Goal: Task Accomplishment & Management: Complete application form

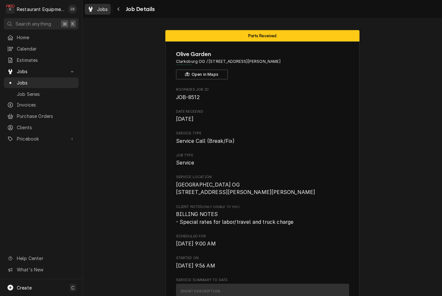
click at [98, 9] on span "Jobs" at bounding box center [102, 9] width 11 height 7
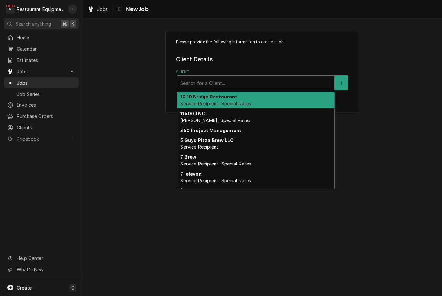
click at [245, 84] on div "Client" at bounding box center [255, 83] width 151 height 12
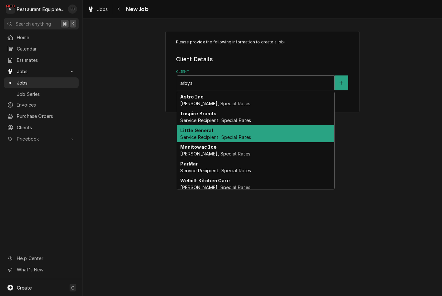
click at [233, 135] on span "Service Recipient, Special Rates" at bounding box center [215, 137] width 71 height 6
type input "arbys"
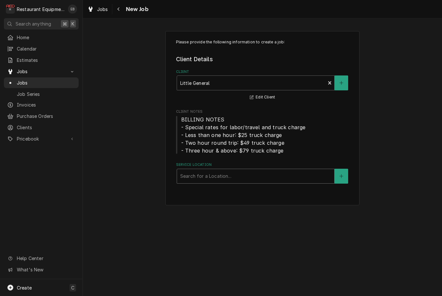
click at [237, 174] on div "Service Location" at bounding box center [255, 176] width 151 height 12
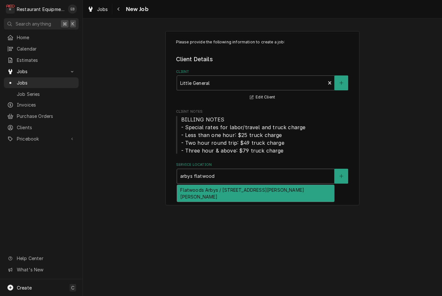
click at [244, 193] on div "Flatwoods Arbys / 2001 Sutton Ln, Sutton, WV 26601" at bounding box center [255, 193] width 157 height 17
type input "arbys flatwood"
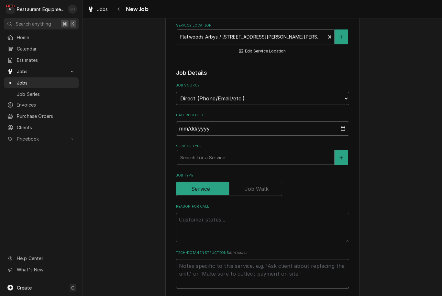
scroll to position [139, 0]
click at [232, 157] on div "Service Type" at bounding box center [255, 157] width 151 height 12
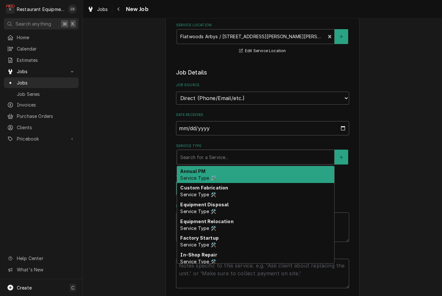
type textarea "x"
type input "b"
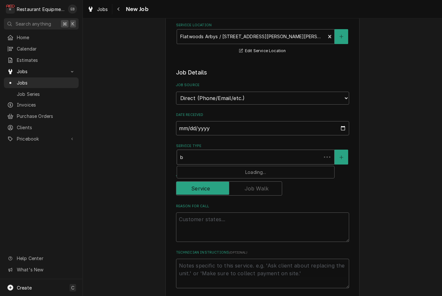
type textarea "x"
type input "br"
type textarea "x"
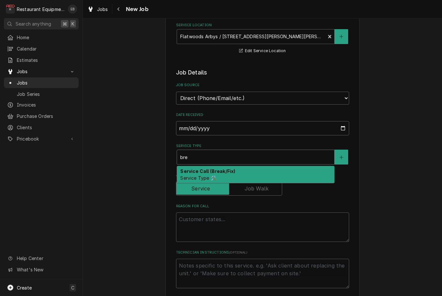
click at [251, 172] on div "Service Call (Break/Fix) Service Type 🛠️" at bounding box center [255, 174] width 157 height 17
type input "bre"
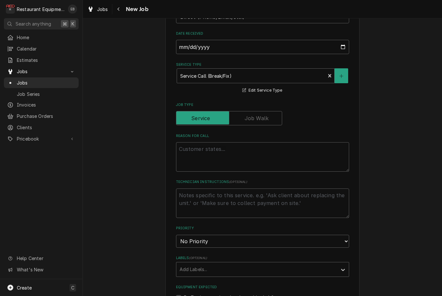
scroll to position [221, 0]
click at [237, 141] on textarea "Reason For Call" at bounding box center [262, 155] width 173 height 29
type textarea "x"
type textarea "W"
type textarea "x"
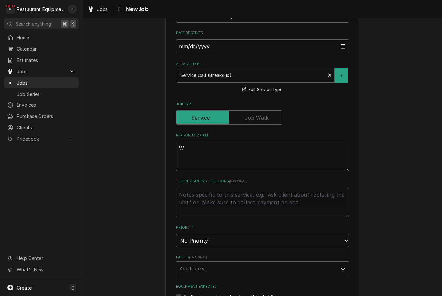
type textarea "WO"
type textarea "x"
type textarea "WO#"
type textarea "x"
type textarea "WO#"
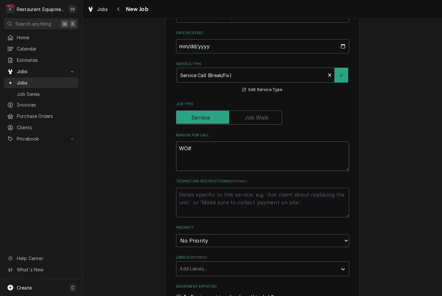
type textarea "x"
type textarea "WO# 8"
type textarea "x"
type textarea "WO# 87"
type textarea "x"
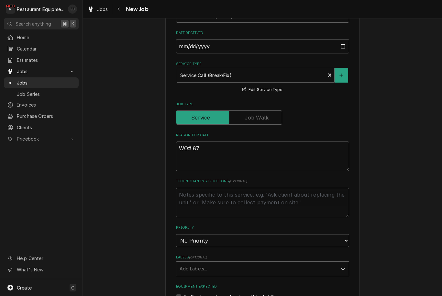
type textarea "WO# 879"
type textarea "x"
type textarea "WO# 8792"
type textarea "x"
type textarea "WO# 87927"
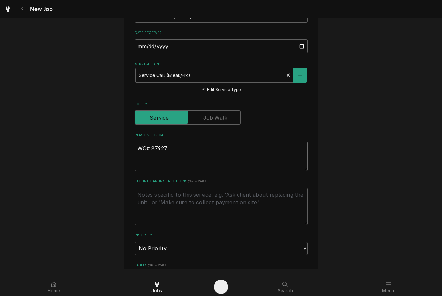
type textarea "x"
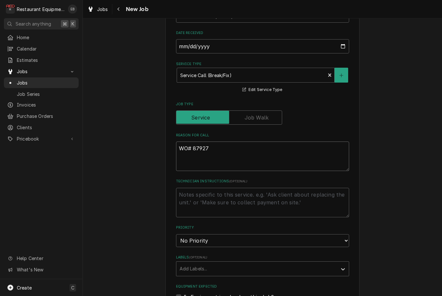
type textarea "WO# 87927"
click at [209, 150] on textarea "WO# 87927" at bounding box center [262, 155] width 173 height 29
click at [186, 155] on textarea "WO# 87927" at bounding box center [262, 155] width 173 height 29
paste textarea "Work Order #: 87927 Request number: 112348 Front line Cooler high temp The fron…"
type textarea "x"
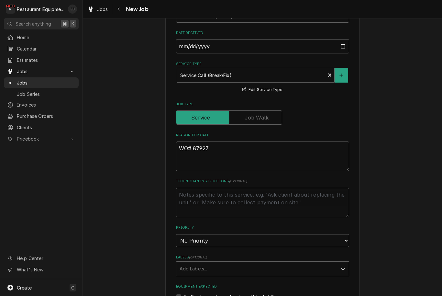
type textarea "WO# 87927 Work Order #: 87927 Request number: 112348 Front line Cooler high tem…"
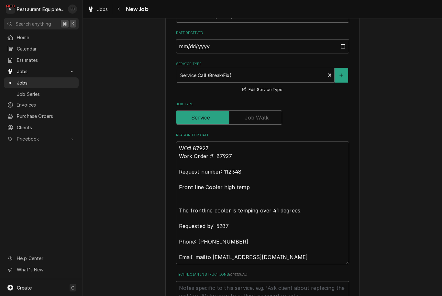
click at [233, 151] on textarea "WO# 87927 Work Order #: 87927 Request number: 112348 Front line Cooler high tem…" at bounding box center [262, 202] width 173 height 123
type textarea "x"
type textarea "WO# 87927 Work Order #: 8792 Request number: 112348 Front line Cooler high temp…"
type textarea "x"
type textarea "WO# 87927 Work Order #: 879 Request number: 112348 Front line Cooler high temp …"
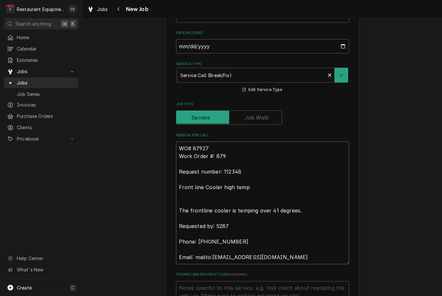
type textarea "x"
type textarea "WO# 87927 Work Order #: 87 Request number: 112348 Front line Cooler high temp T…"
type textarea "x"
type textarea "WO# 87927 Work Order #: 8 Request number: 112348 Front line Cooler high temp Th…"
type textarea "x"
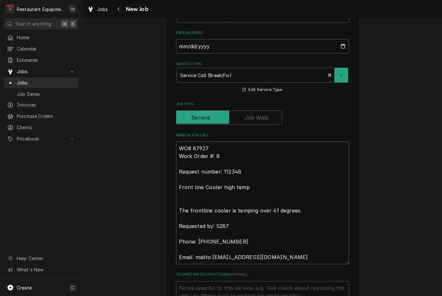
type textarea "WO# 87927 Work Order #: Request number: 112348 Front line Cooler high temp The …"
type textarea "x"
type textarea "WO# 87927 Work Order #: Request number: 112348 Front line Cooler high temp The …"
type textarea "x"
type textarea "WO# 87927 Work Order # Request number: 112348 Front line Cooler high temp The f…"
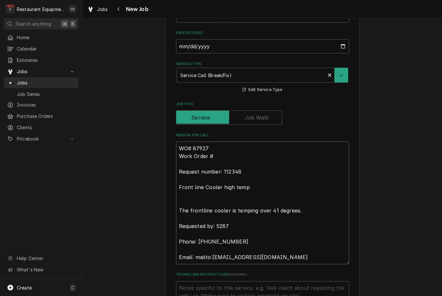
type textarea "x"
type textarea "WO# 87927 Work Order Request number: 112348 Front line Cooler high temp The fro…"
type textarea "x"
type textarea "WO# 87927 Work Order Request number: 112348 Front line Cooler high temp The fro…"
type textarea "x"
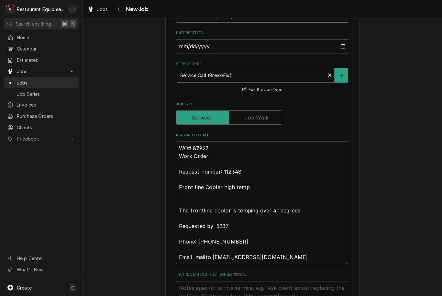
type textarea "WO# 87927 Work Orde Request number: 112348 Front line Cooler high temp The fron…"
type textarea "x"
type textarea "WO# 87927 Work Ord Request number: 112348 Front line Cooler high temp The front…"
type textarea "x"
type textarea "WO# 87927 Work Or Request number: 112348 Front line Cooler high temp The frontl…"
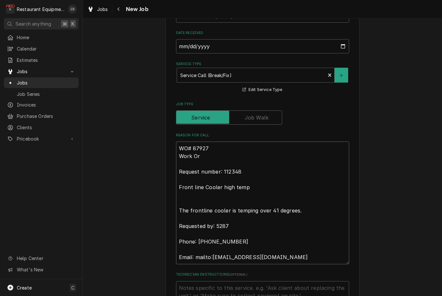
type textarea "x"
type textarea "WO# 87927 Work O Request number: 112348 Front line Cooler high temp The frontli…"
type textarea "x"
type textarea "WO# 87927 Work Request number: 112348 Front line Cooler high temp The frontline…"
type textarea "x"
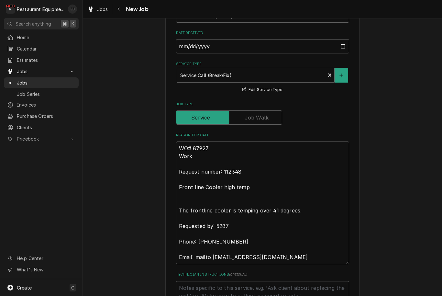
type textarea "WO# 87927 Work Request number: 112348 Front line Cooler high temp The frontline…"
type textarea "x"
type textarea "WO# 87927 Wor Request number: 112348 Front line Cooler high temp The frontline …"
type textarea "x"
type textarea "WO# 87927 Wo Request number: 112348 Front line Cooler high temp The frontline c…"
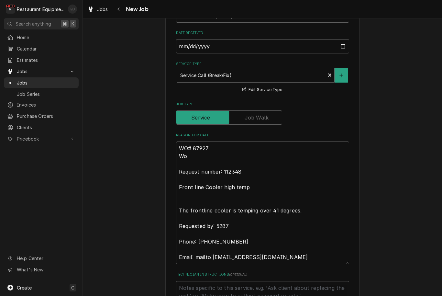
type textarea "x"
type textarea "WO# 87927 W Request number: 112348 Front line Cooler high temp The frontline co…"
type textarea "x"
type textarea "WO# 87927 Request number: 112348 Front line Cooler high temp The frontline cool…"
type textarea "x"
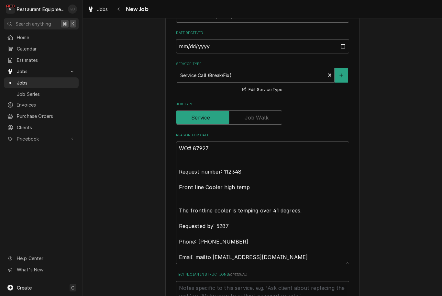
type textarea "WO# 87927 Request number: 112348 Front line Cooler high temp The frontline cool…"
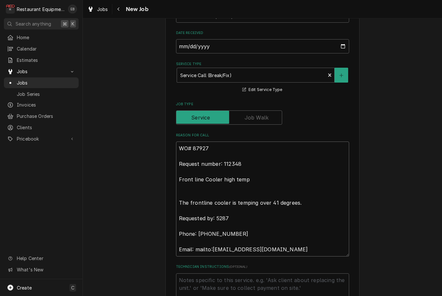
type textarea "x"
type textarea "WO# 87927 Request number:112348 Front line Cooler high temp The frontline coole…"
type textarea "x"
type textarea "WO# 87927 Request number112348 Front line Cooler high temp The frontline cooler…"
type textarea "x"
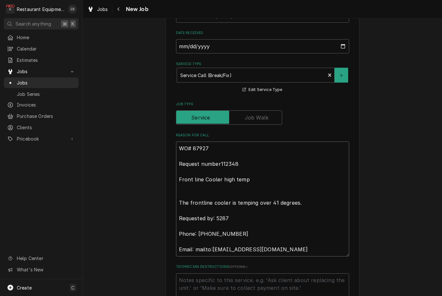
type textarea "WO# 87927 Request numbe112348 Front line Cooler high temp The frontline cooler …"
type textarea "x"
type textarea "WO# 87927 Request numb112348 Front line Cooler high temp The frontline cooler i…"
type textarea "x"
type textarea "WO# 87927 Request num112348 Front line Cooler high temp The frontline cooler is…"
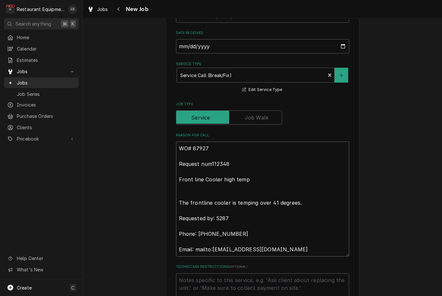
type textarea "x"
type textarea "WO# 87927 Request nu112348 Front line Cooler high temp The frontline cooler is …"
type textarea "x"
type textarea "WO# 87927 Request n112348 Front line Cooler high temp The frontline cooler is t…"
type textarea "x"
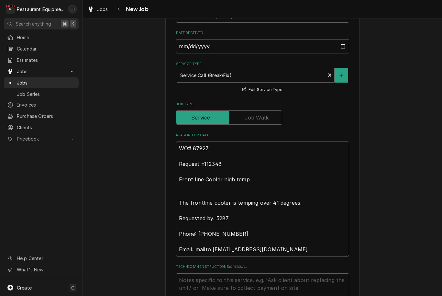
type textarea "WO# 87927 Request 112348 Front line Cooler high temp The frontline cooler is te…"
type textarea "x"
type textarea "WO# 87927 Request112348 Front line Cooler high temp The frontline cooler is tem…"
type textarea "x"
type textarea "WO# 87927 Reques112348 Front line Cooler high temp The frontline cooler is temp…"
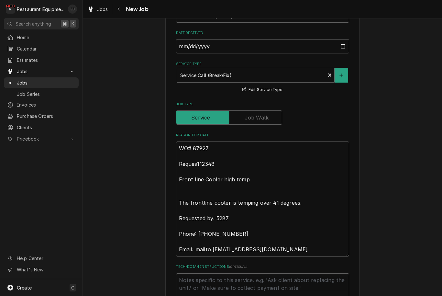
type textarea "x"
type textarea "WO# 87927 Reque112348 Front line Cooler high temp The frontline cooler is tempi…"
type textarea "x"
type textarea "WO# 87927 Requ112348 Front line Cooler high temp The frontline cooler is tempin…"
type textarea "x"
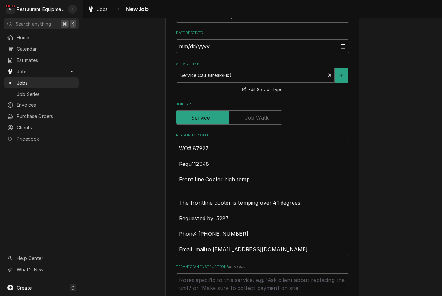
type textarea "WO# 87927 Req112348 Front line Cooler high temp The frontline cooler is temping…"
type textarea "x"
type textarea "WO# 87927 Re112348 Front line Cooler high temp The frontline cooler is temping …"
type textarea "x"
type textarea "WO# 87927 R112348 Front line Cooler high temp The frontline cooler is temping o…"
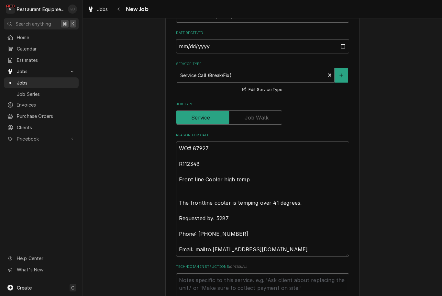
type textarea "x"
type textarea "WO# 87927 112348 Front line Cooler high temp The frontline cooler is temping ov…"
type textarea "x"
type textarea "WO# 87927 112348 Front line Cooler high temp The frontline cooler is temping ov…"
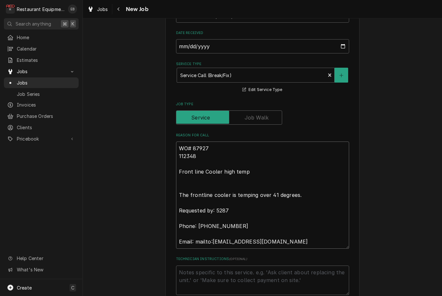
type textarea "x"
type textarea "WO# 87927 R112348 Front line Cooler high temp The frontline cooler is temping o…"
type textarea "x"
type textarea "WO# 87927 RN112348 Front line Cooler high temp The frontline cooler is temping …"
type textarea "x"
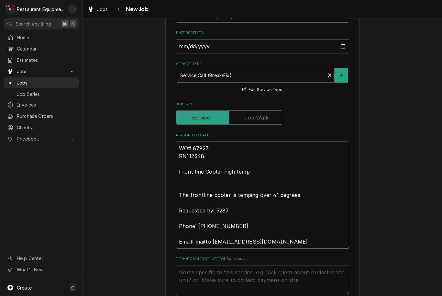
type textarea "WO# 87927 RN#112348 Front line Cooler high temp The frontline cooler is temping…"
type textarea "x"
type textarea "WO# 87927 RN# 112348 Front line Cooler high temp The frontline cooler is tempin…"
click at [178, 190] on textarea "WO# 87927 RN# 112348 Front line Cooler high temp The frontline cooler is tempin…" at bounding box center [262, 194] width 173 height 107
type textarea "x"
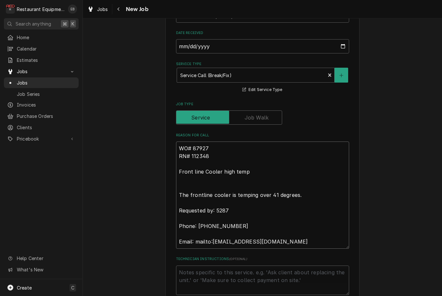
type textarea "WO# 87927 RN# 112348 Front line Cooler high temp The frontline cooler is tempin…"
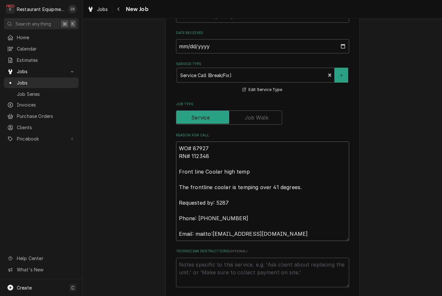
type textarea "x"
type textarea "WO# 87927 RN# 112348 Front line Cooler high temp The frontline cooler is tempin…"
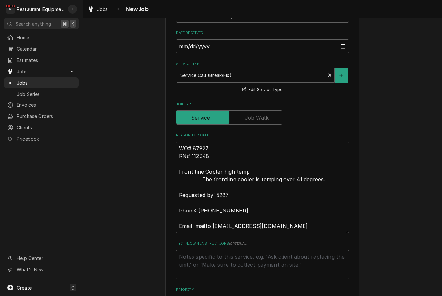
type textarea "x"
type textarea "WO# 87927 RN# 112348 Front line Cooler high temp The frontline cooler is tempin…"
type textarea "x"
type textarea "WO# 87927 RN# 112348 Front line Cooler high temp The frontline cooler is tempin…"
type textarea "x"
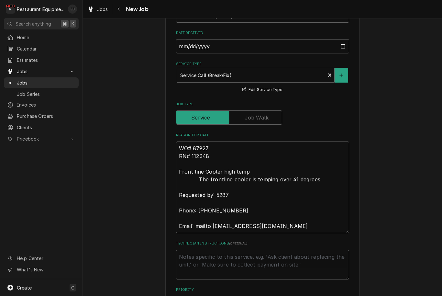
type textarea "WO# 87927 RN# 112348 Front line Cooler high temp The frontline cooler is tempin…"
type textarea "x"
type textarea "WO# 87927 RN# 112348 Front line Cooler high temp The frontline cooler is tempin…"
type textarea "x"
type textarea "WO# 87927 RN# 112348 Front line Cooler high temp The frontline cooler is tempin…"
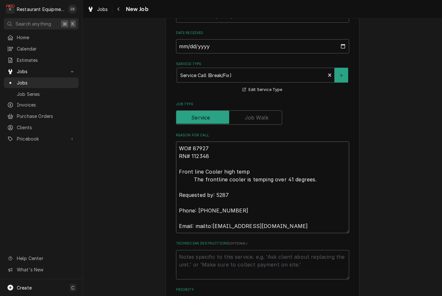
type textarea "x"
type textarea "WO# 87927 RN# 112348 Front line Cooler high temp The frontline cooler is tempin…"
click at [248, 169] on textarea "WO# 87927 RN# 112348 Front line Cooler high temp The frontline cooler is tempin…" at bounding box center [262, 187] width 173 height 92
type textarea "x"
type textarea "WO# 87927 RN# 112348 Front line Cooler high temp The frontline cooler is tempin…"
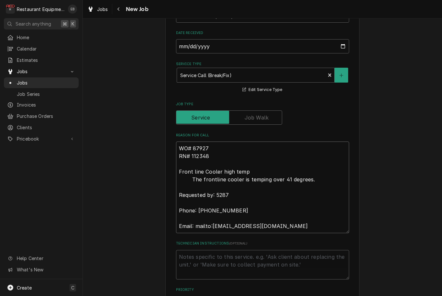
type textarea "x"
type textarea "WO# 87927 RN# 112348 Front line Cooler high tem The frontline cooler is temping…"
type textarea "x"
type textarea "WO# 87927 RN# 112348 Front line Cooler high te The frontline cooler is temping …"
type textarea "x"
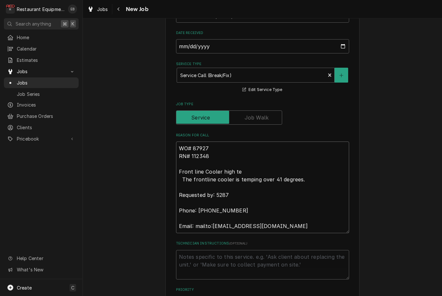
type textarea "WO# 87927 RN# 112348 Front line Cooler high t The frontline cooler is temping o…"
type textarea "x"
type textarea "WO# 87927 RN# 112348 Front line Cooler high The frontline cooler is temping ove…"
type textarea "x"
type textarea "WO# 87927 RN# 112348 Front line Cooler high The frontline cooler is temping ove…"
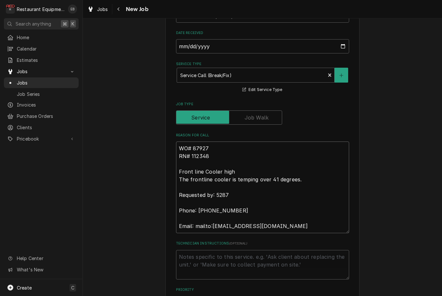
type textarea "x"
type textarea "WO# 87927 RN# 112348 Front line Cooler hig The frontline cooler is temping over…"
type textarea "x"
type textarea "WO# 87927 RN# 112348 Front line Cooler hi The frontline cooler is temping over …"
type textarea "x"
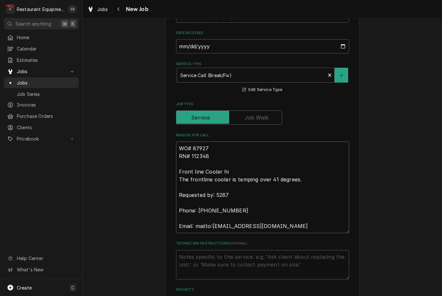
type textarea "WO# 87927 RN# 112348 Front line Cooler h The frontline cooler is temping over 4…"
type textarea "x"
type textarea "WO# 87927 RN# 112348 Front line Cooler The frontline cooler is temping over 41 …"
type textarea "x"
type textarea "WO# 87927 RN# 112348 Front line Cooler The frontline cooler is temping over 41 …"
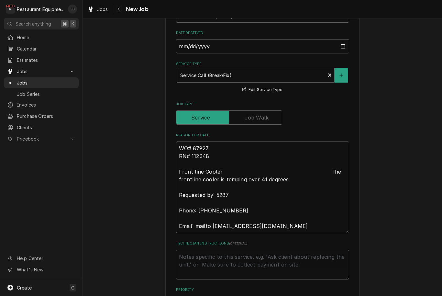
type textarea "x"
type textarea "WO# 87927 RN# 112348 Front line Coole The frontline cooler is temping over 41 d…"
type textarea "x"
type textarea "WO# 87927 RN# 112348 Front line Cool The frontline cooler is temping over 41 de…"
type textarea "x"
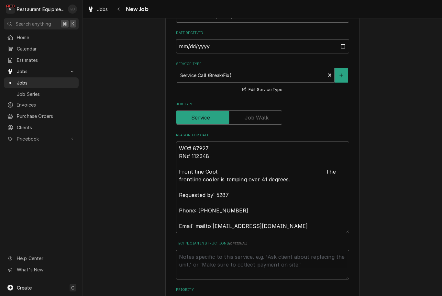
type textarea "WO# 87927 RN# 112348 Front line Coo The frontline cooler is temping over 41 deg…"
type textarea "x"
type textarea "WO# 87927 RN# 112348 Front line Co The frontline cooler is temping over 41 degr…"
type textarea "x"
type textarea "WO# 87927 RN# 112348 Front line C The frontline cooler is temping over 41 degre…"
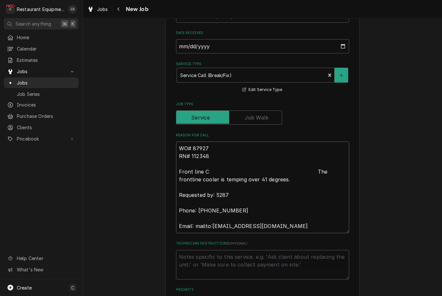
type textarea "x"
type textarea "WO# 87927 RN# 112348 Front line The frontline cooler is temping over 41 degrees…"
type textarea "x"
type textarea "WO# 87927 RN# 112348 Front line The frontline cooler is temping over 41 degrees…"
type textarea "x"
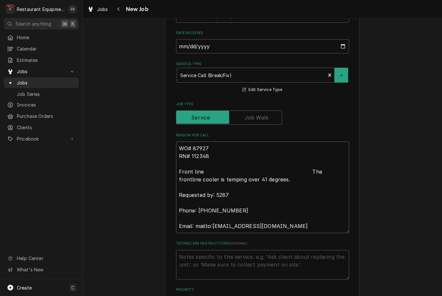
type textarea "WO# 87927 RN# 112348 Front lin The frontline cooler is temping over 41 degrees.…"
type textarea "x"
type textarea "WO# 87927 RN# 112348 Front li The frontline cooler is temping over 41 degrees. …"
type textarea "x"
type textarea "WO# 87927 RN# 112348 Front l The frontline cooler is temping over 41 degrees. R…"
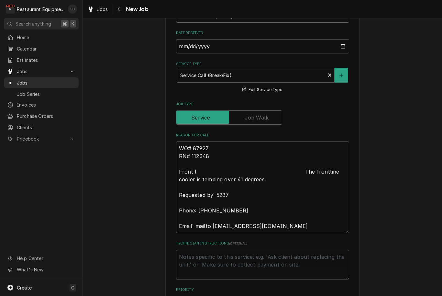
type textarea "x"
type textarea "WO# 87927 RN# 112348 Front The frontline cooler is temping over 41 degrees. Req…"
type textarea "x"
type textarea "WO# 87927 RN# 112348 Front The frontline cooler is temping over 41 degrees. Req…"
type textarea "x"
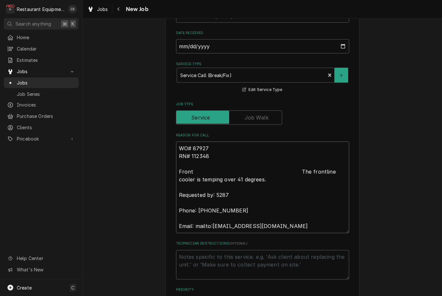
type textarea "WO# 87927 RN# 112348 Fron The frontline cooler is temping over 41 degrees. Requ…"
type textarea "x"
type textarea "WO# 87927 RN# 112348 Fro The frontline cooler is temping over 41 degrees. Reque…"
type textarea "x"
type textarea "WO# 87927 RN# 112348 Fr The frontline cooler is temping over 41 degrees. Reques…"
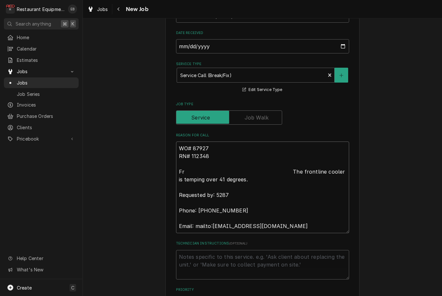
type textarea "x"
type textarea "WO# 87927 RN# 112348 F The frontline cooler is temping over 41 degrees. Request…"
type textarea "x"
type textarea "WO# 87927 RN# 112348 The frontline cooler is temping over 41 degrees. Requested…"
type textarea "x"
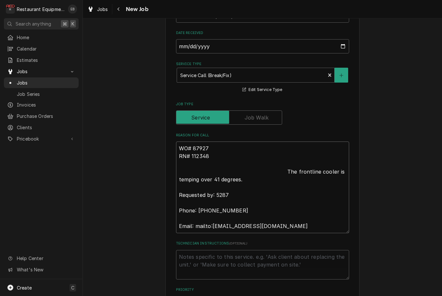
type textarea "WO# 87927 RN# 112348 The frontline cooler is temping over 41 degrees. Requested…"
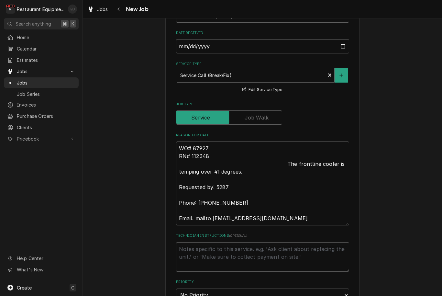
drag, startPoint x: 276, startPoint y: 159, endPoint x: 179, endPoint y: 161, distance: 97.8
click at [179, 161] on textarea "WO# 87927 RN# 112348 The frontline cooler is temping over 41 degrees. Requested…" at bounding box center [262, 183] width 173 height 84
type textarea "x"
type textarea "WO# 87927 RN# 112348 The frontline cooler is temping over 41 degrees. Requested…"
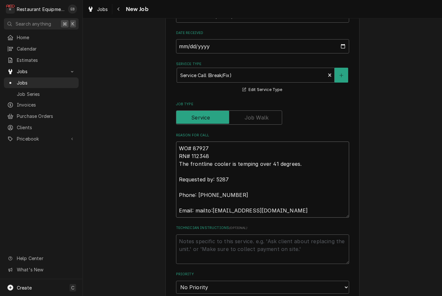
drag, startPoint x: 234, startPoint y: 174, endPoint x: 178, endPoint y: 177, distance: 55.8
click at [178, 177] on textarea "WO# 87927 RN# 112348 The frontline cooler is temping over 41 degrees. Requested…" at bounding box center [262, 179] width 173 height 76
type textarea "x"
type textarea "WO# 87927 RN# 112348 The frontline cooler is temping over 41 degrees. Phone: 30…"
type textarea "x"
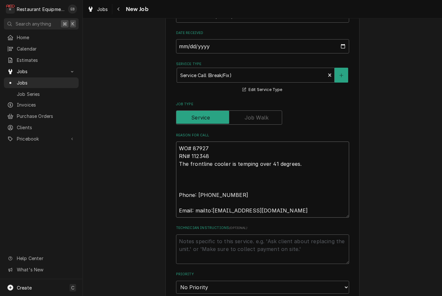
type textarea "WO# 87927 RN# 112348 The frontline cooler is temping over 41 degrees. Phone: 30…"
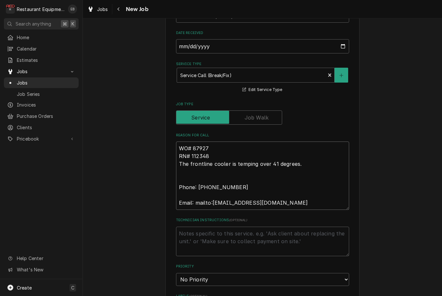
drag, startPoint x: 293, startPoint y: 199, endPoint x: 196, endPoint y: 178, distance: 99.5
click at [196, 178] on textarea "WO# 87927 RN# 112348 The frontline cooler is temping over 41 degrees. Phone: 30…" at bounding box center [262, 175] width 173 height 68
type textarea "x"
type textarea "WO# 87927 RN# 112348 The frontline cooler is temping over 41 degrees. Phone: 30…"
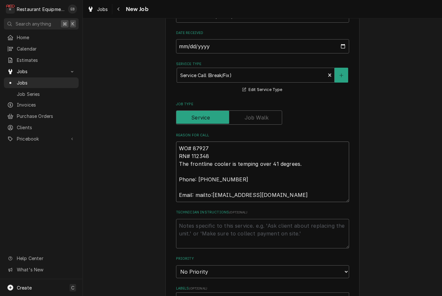
drag, startPoint x: 303, startPoint y: 195, endPoint x: 179, endPoint y: 167, distance: 127.1
click at [179, 167] on textarea "WO# 87927 RN# 112348 The frontline cooler is temping over 41 degrees. Phone: 30…" at bounding box center [262, 171] width 173 height 61
type textarea "x"
type textarea "WO# 87927 RN# 112348 The frontline cooler is temping over 41 degrees."
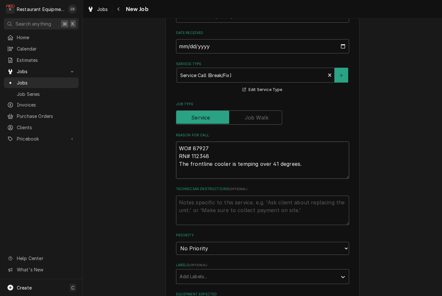
type textarea "x"
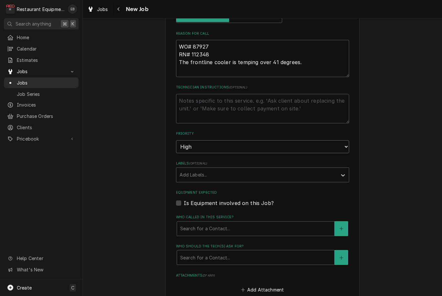
scroll to position [323, 0]
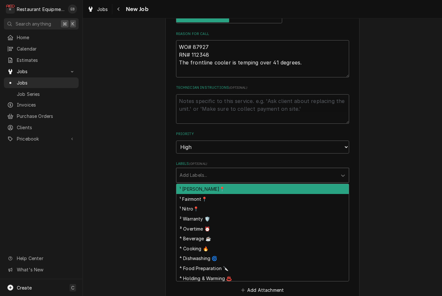
click at [228, 169] on div "Labels" at bounding box center [257, 175] width 154 height 12
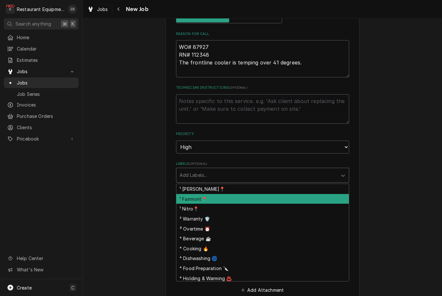
click at [219, 194] on div "¹ Fairmont📍" at bounding box center [262, 199] width 173 height 10
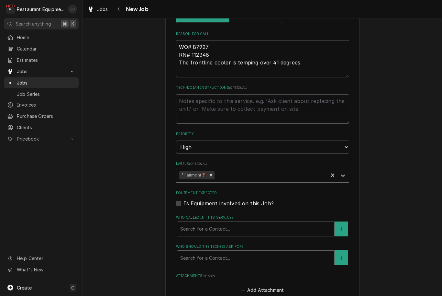
click at [235, 169] on div "Labels" at bounding box center [270, 175] width 109 height 12
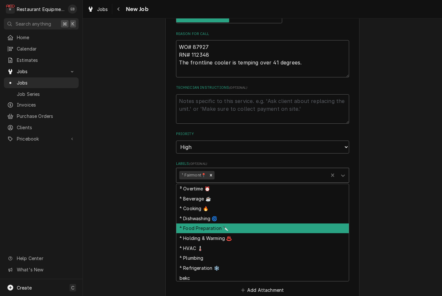
scroll to position [50, 0]
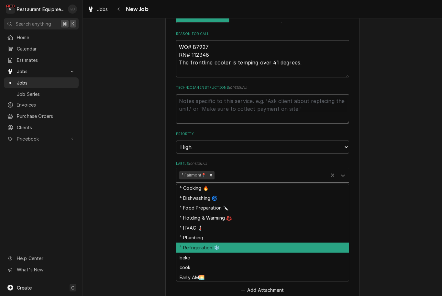
click at [229, 242] on div "⁴ Refrigeration ❄️" at bounding box center [262, 247] width 173 height 10
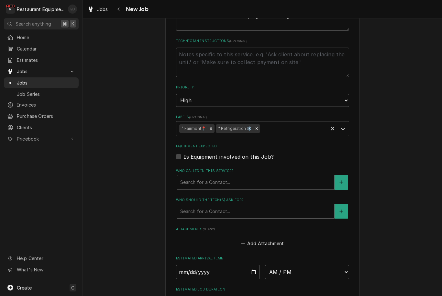
scroll to position [370, 0]
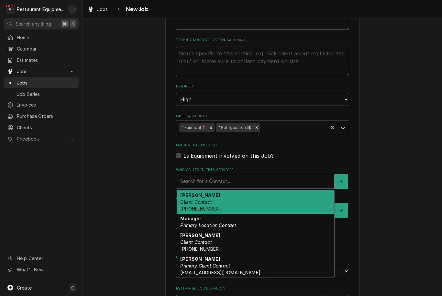
click at [246, 175] on div "Who called in this service?" at bounding box center [255, 181] width 151 height 12
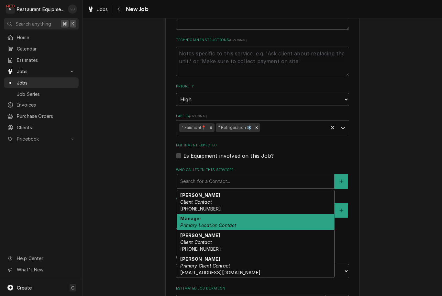
click at [252, 214] on div "Manager Primary Location Contact" at bounding box center [255, 222] width 157 height 17
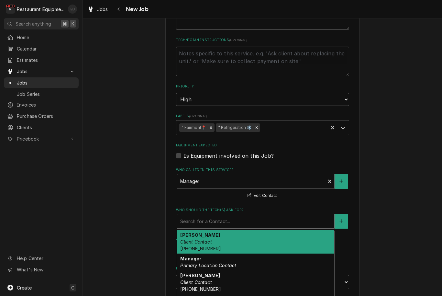
click at [255, 218] on div "Search for a Contact..." at bounding box center [255, 221] width 157 height 14
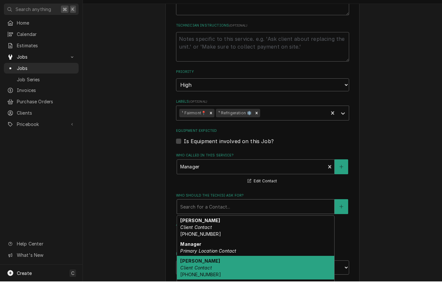
click at [243, 270] on div "Phillip Client Contact (304) 890-1757" at bounding box center [255, 282] width 157 height 24
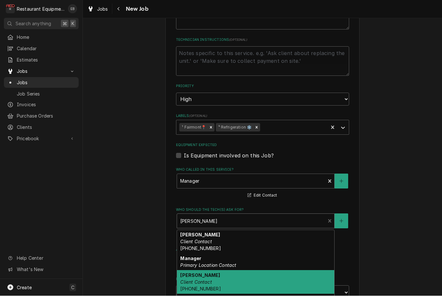
drag, startPoint x: 306, startPoint y: 212, endPoint x: 276, endPoint y: 223, distance: 32.0
click at [306, 215] on div "Who should the tech(s) ask for?" at bounding box center [251, 221] width 142 height 12
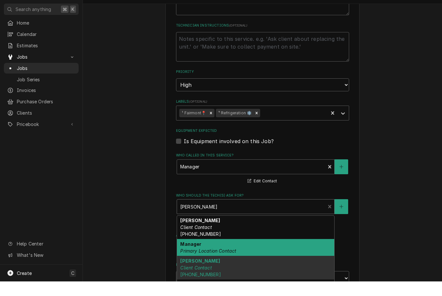
click at [237, 253] on div "Manager Primary Location Contact" at bounding box center [255, 261] width 157 height 17
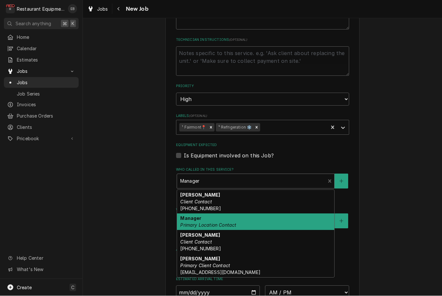
click at [257, 175] on div "Who called in this service?" at bounding box center [251, 181] width 142 height 12
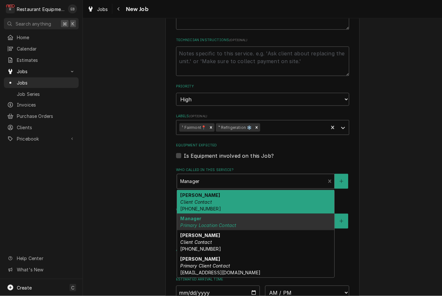
click at [265, 155] on fieldset "Job Details Job Source Direct (Phone/Email/etc.) Service Channel Corrigo Ecotra…" at bounding box center [262, 99] width 173 height 522
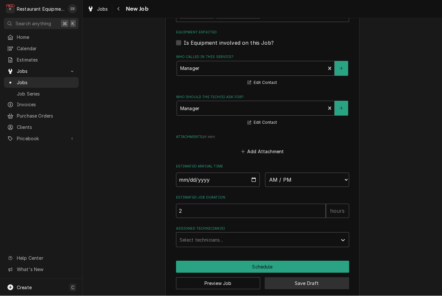
click at [312, 277] on button "Save Draft" at bounding box center [307, 283] width 84 height 12
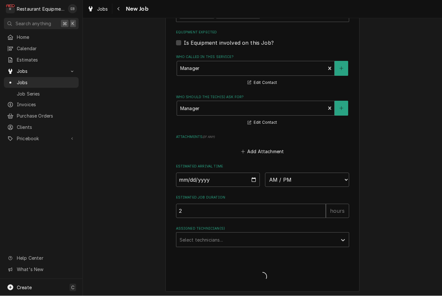
scroll to position [476, 0]
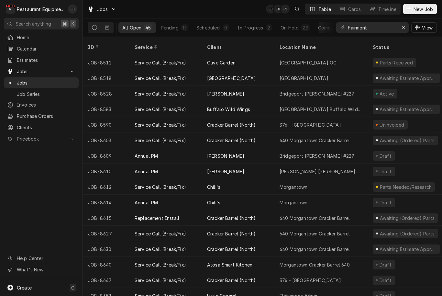
scroll to position [452, 0]
click at [418, 13] on button "New Job" at bounding box center [420, 9] width 34 height 10
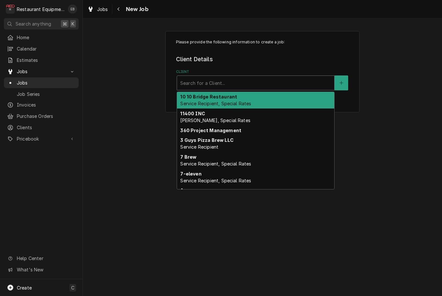
click at [288, 83] on div "Client" at bounding box center [255, 83] width 151 height 12
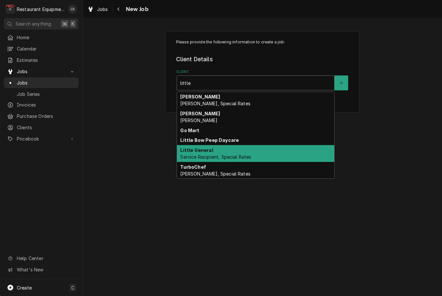
click at [218, 152] on div "Little General Service Recipient, Special Rates" at bounding box center [255, 153] width 157 height 17
type input "little"
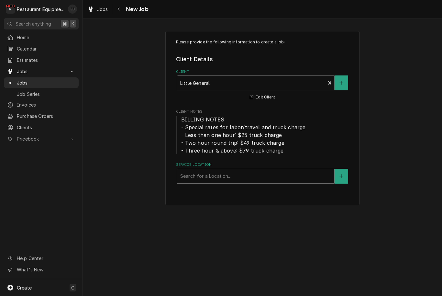
click at [233, 181] on div "Service Location" at bounding box center [255, 176] width 151 height 12
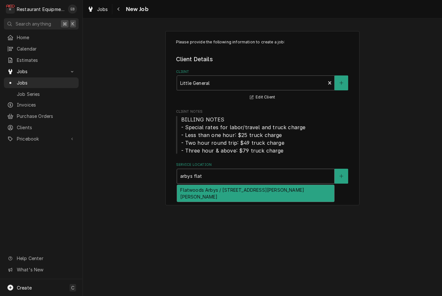
click at [234, 190] on div "Flatwoods Arbys / 2001 Sutton Ln, Sutton, WV 26601" at bounding box center [255, 193] width 157 height 17
type input "arbys flat"
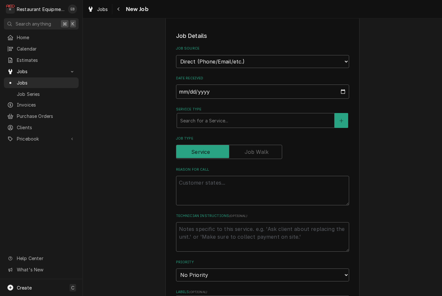
scroll to position [197, 0]
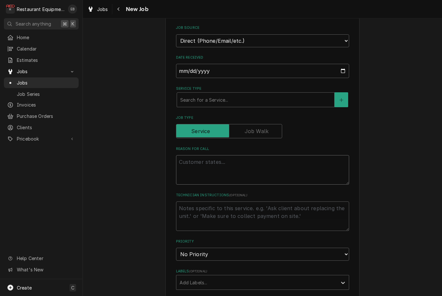
click at [204, 155] on textarea "Reason For Call" at bounding box center [262, 169] width 173 height 29
click at [192, 161] on textarea "Reason For Call" at bounding box center [262, 169] width 173 height 29
paste textarea "Work Order #: 87928 Request number: 112351 Backline Cold wells The backline col…"
type textarea "x"
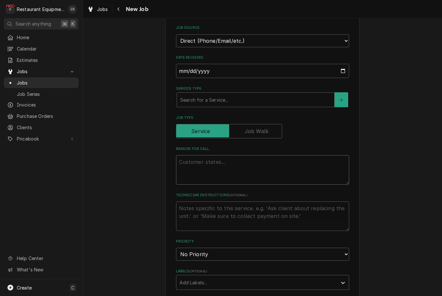
type textarea "Work Order #: 87928 Request number: 112351 Backline Cold wells The backline col…"
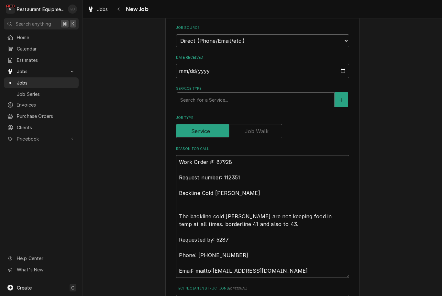
click at [188, 163] on textarea "Work Order #: 87928 Request number: 112351 Backline Cold wells The backline col…" at bounding box center [262, 216] width 173 height 123
type textarea "x"
type textarea "Work Order #: 87928 Request number: 112351 Backline Cold wells The backline col…"
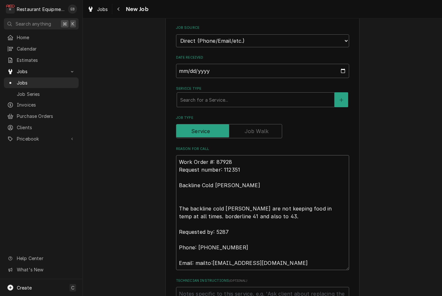
click at [220, 167] on textarea "Work Order #: 87928 Request number: 112351 Backline Cold wells The backline col…" at bounding box center [262, 212] width 173 height 115
type textarea "x"
type textarea "Work Order #: 87928 Request number:112351 Backline Cold wells The backline cold…"
type textarea "x"
type textarea "Work Order #: 87928 Request number112351 Backline Cold wells The backline cold …"
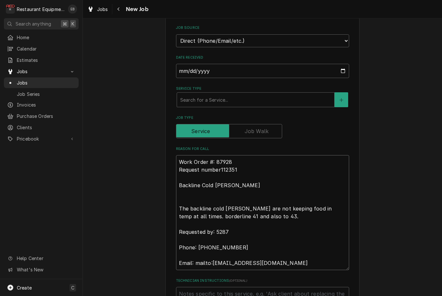
type textarea "x"
type textarea "Work Order #: 87928 Request numbe112351 Backline Cold wells The backline cold w…"
type textarea "x"
type textarea "Work Order #: 87928 Request numb112351 Backline Cold wells The backline cold we…"
type textarea "x"
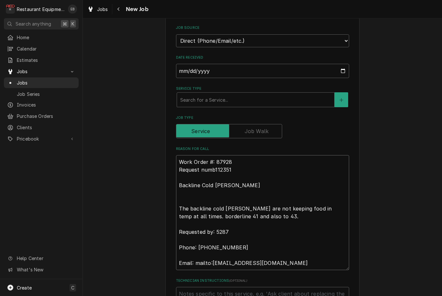
type textarea "Work Order #: 87928 Request num112351 Backline Cold wells The backline cold wel…"
type textarea "x"
type textarea "Work Order #: 87928 Request nu112351 Backline Cold wells The backline cold well…"
type textarea "x"
type textarea "Work Order #: 87928 Request n112351 Backline Cold wells The backline cold wells…"
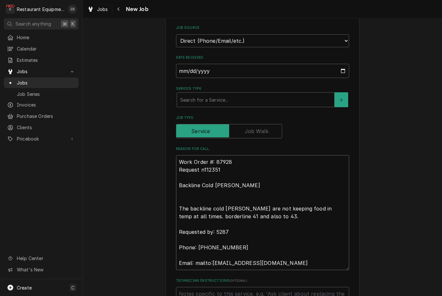
type textarea "x"
type textarea "Work Order #: 87928 Request 112351 Backline Cold wells The backline cold wells …"
type textarea "x"
type textarea "Work Order #: 87928 Request112351 Backline Cold wells The backline cold wells a…"
type textarea "x"
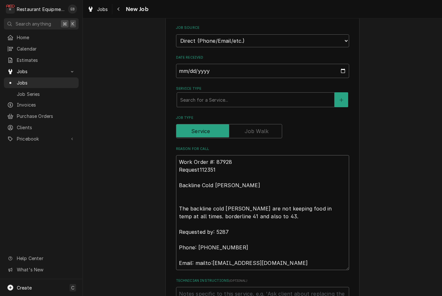
type textarea "Work Order #: 87928 Reques112351 Backline Cold wells The backline cold wells ar…"
type textarea "x"
type textarea "Work Order #: 87928 Reque112351 Backline Cold wells The backline cold wells are…"
type textarea "x"
type textarea "Work Order #: 87928 Requ112351 Backline Cold wells The backline cold wells are …"
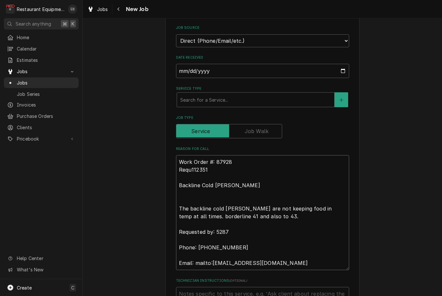
type textarea "x"
type textarea "Work Order #: 87928 Req112351 Backline Cold wells The backline cold wells are n…"
type textarea "x"
type textarea "Work Order #: 87928 Re112351 Backline Cold wells The backline cold wells are no…"
type textarea "x"
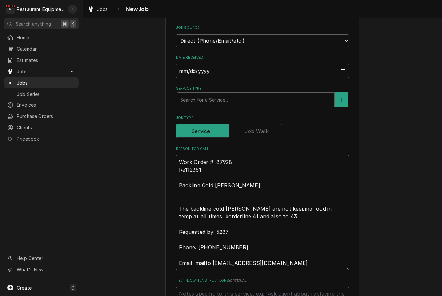
type textarea "Work Order #: 87928 R112351 Backline Cold wells The backline cold wells are not…"
type textarea "x"
type textarea "Work Order #: 87928 RN112351 Backline Cold wells The backline cold wells are no…"
type textarea "x"
type textarea "Work Order #: 87928 RN#112351 Backline Cold wells The backline cold wells are n…"
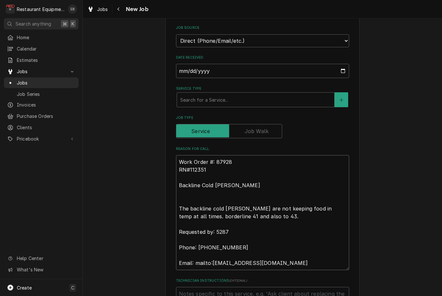
type textarea "x"
type textarea "Work Order #: 87928 RN# 112351 Backline Cold wells The backline cold wells are …"
click at [208, 157] on textarea "Work Order #: 87928 RN# 112351 Backline Cold wells The backline cold wells are …" at bounding box center [262, 212] width 173 height 115
type textarea "x"
type textarea "Work Orde #: 87928 RN# 112351 Backline Cold wells The backline cold wells are n…"
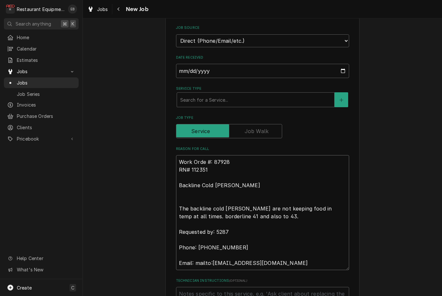
type textarea "x"
type textarea "Work Ord #: 87928 RN# 112351 Backline Cold wells The backline cold wells are no…"
type textarea "x"
type textarea "Work Or #: 87928 RN# 112351 Backline Cold wells The backline cold wells are not…"
type textarea "x"
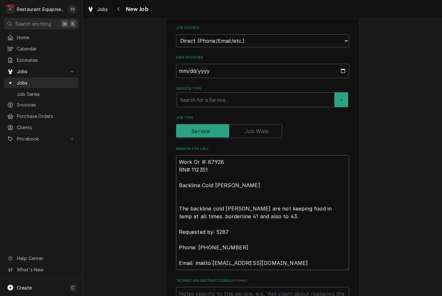
type textarea "Work O #: 87928 RN# 112351 Backline Cold wells The backline cold wells are not …"
type textarea "x"
type textarea "Work #: 87928 RN# 112351 Backline Cold wells The backline cold wells are not ke…"
type textarea "x"
type textarea "Work #: 87928 RN# 112351 Backline Cold wells The backline cold wells are not ke…"
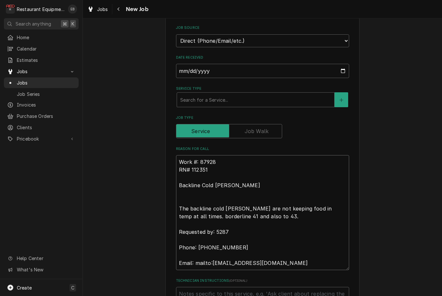
type textarea "x"
type textarea "Wor #: 87928 RN# 112351 Backline Cold wells The backline cold wells are not kee…"
type textarea "x"
type textarea "Wo #: 87928 RN# 112351 Backline Cold wells The backline cold wells are not keep…"
type textarea "x"
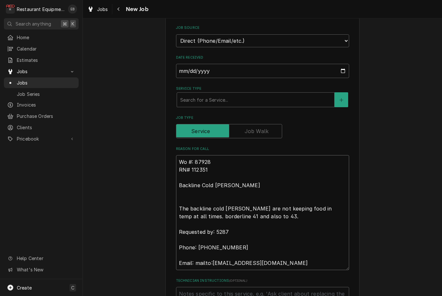
type textarea "W #: 87928 RN# 112351 Backline Cold wells The backline cold wells are not keepi…"
type textarea "x"
type textarea "WO #: 87928 RN# 112351 Backline Cold wells The backline cold wells are not keep…"
drag, startPoint x: 305, startPoint y: 257, endPoint x: 210, endPoint y: 220, distance: 101.8
click at [210, 220] on textarea "WO #: 87928 RN# 112351 Backline Cold wells The backline cold wells are not keep…" at bounding box center [262, 212] width 173 height 115
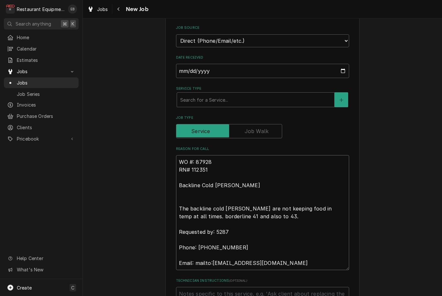
type textarea "x"
type textarea "WO #: 87928 RN# 112351 Backline Cold wells The backline cold wells are not keep…"
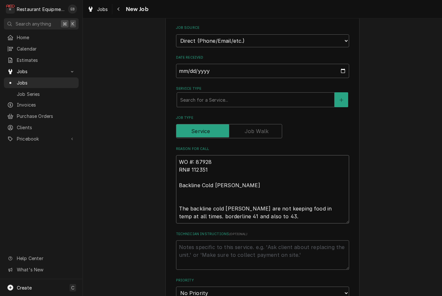
drag, startPoint x: 179, startPoint y: 204, endPoint x: 178, endPoint y: 192, distance: 11.4
click at [178, 192] on textarea "WO #: 87928 RN# 112351 Backline Cold wells The backline cold wells are not keep…" at bounding box center [262, 189] width 173 height 68
type textarea "x"
type textarea "WO #: 87928 RN# 112351 Backline Cold wells The backline cold wells are not keep…"
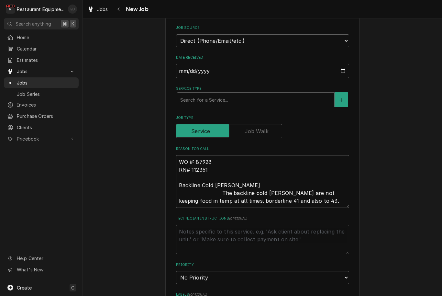
click at [178, 180] on textarea "WO #: 87928 RN# 112351 Backline Cold wells The backline cold wells are not keep…" at bounding box center [262, 181] width 173 height 53
drag, startPoint x: 178, startPoint y: 180, endPoint x: 178, endPoint y: 172, distance: 7.8
click at [178, 172] on textarea "WO #: 87928 RN# 112351 Backline Cold wells The backline cold wells are not keep…" at bounding box center [262, 181] width 173 height 53
type textarea "x"
type textarea "WO #: 87928 RN# 112351 Backline Cold wells The backline cold wells are not keep…"
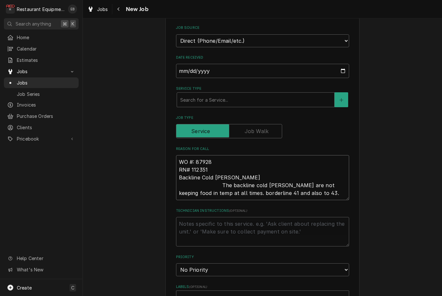
click at [251, 177] on textarea "WO #: 87928 RN# 112351 Backline Cold wells The backline cold wells are not keep…" at bounding box center [262, 177] width 173 height 45
click at [260, 172] on textarea "WO #: 87928 RN# 112351 Backline Cold wells The backline cold wells are not keep…" at bounding box center [262, 177] width 173 height 45
click at [260, 173] on textarea "WO #: 87928 RN# 112351 Backline Cold wells The backline cold wells are not keep…" at bounding box center [262, 177] width 173 height 45
type textarea "x"
type textarea "WO #: 87928 RN# 112351 Backline Cold wells The backline cold wells are not keep…"
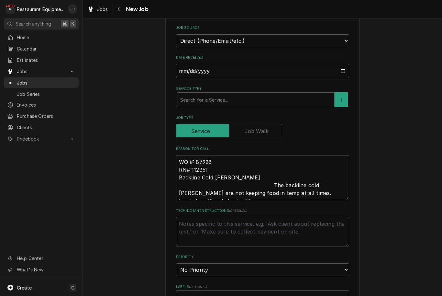
drag, startPoint x: 265, startPoint y: 182, endPoint x: 179, endPoint y: 181, distance: 85.5
click at [179, 179] on textarea "WO #: 87928 RN# 112351 Backline Cold wells The backline cold wells are not keep…" at bounding box center [262, 177] width 173 height 45
type textarea "x"
type textarea "WO #: 87928 RN# 112351 Backline Cold wells The backline cold wells are not keep…"
type textarea "x"
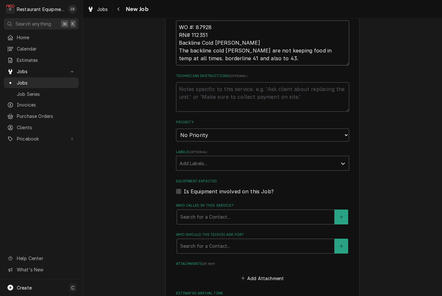
scroll to position [333, 0]
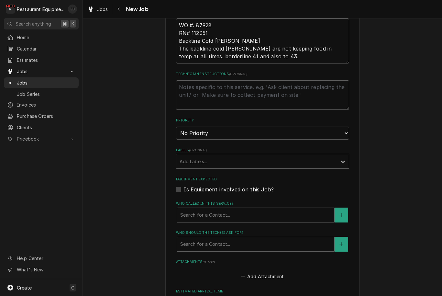
type textarea "WO #: 87928 RN# 112351 Backline Cold wells The backline cold wells are not keep…"
select select "2"
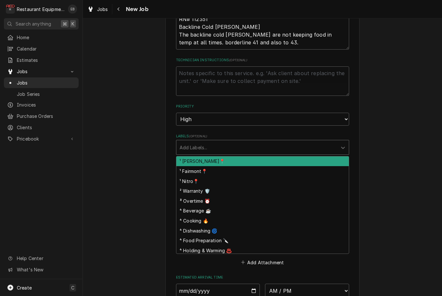
drag, startPoint x: 314, startPoint y: 136, endPoint x: 275, endPoint y: 139, distance: 39.2
click at [314, 141] on div "Labels" at bounding box center [257, 147] width 154 height 12
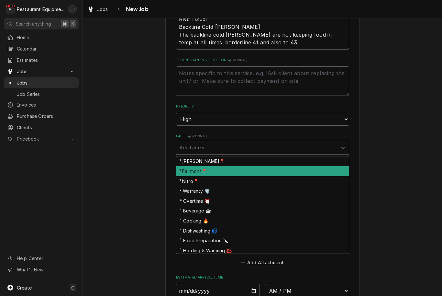
click at [219, 166] on div "¹ Fairmont📍" at bounding box center [262, 171] width 173 height 10
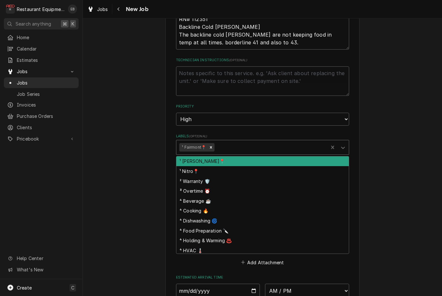
click at [254, 141] on div "Labels" at bounding box center [270, 147] width 109 height 12
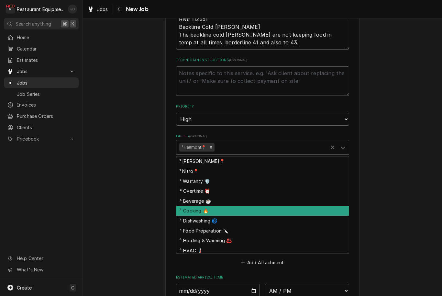
click at [218, 206] on div "⁴ Cooking 🔥" at bounding box center [262, 211] width 173 height 10
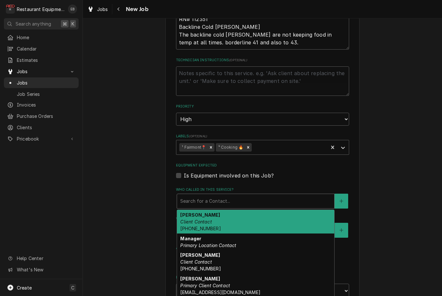
click at [230, 195] on div "Who called in this service?" at bounding box center [255, 201] width 151 height 12
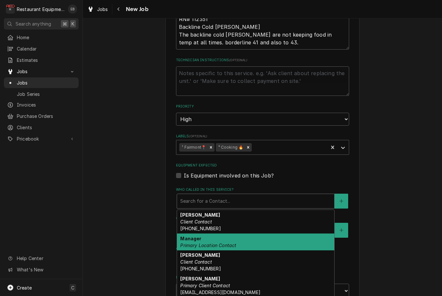
click at [246, 235] on div "Manager Primary Location Contact" at bounding box center [255, 241] width 157 height 17
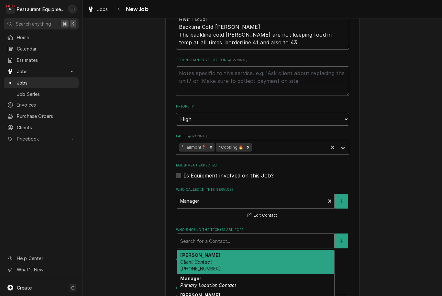
click at [247, 235] on div "Who should the tech(s) ask for?" at bounding box center [255, 241] width 151 height 12
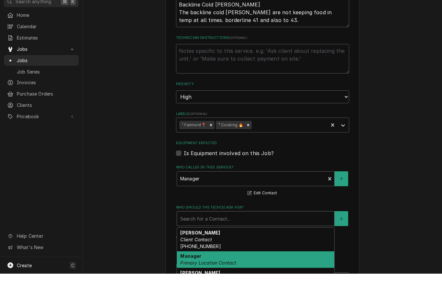
click at [228, 273] on div "Manager Primary Location Contact" at bounding box center [255, 281] width 157 height 17
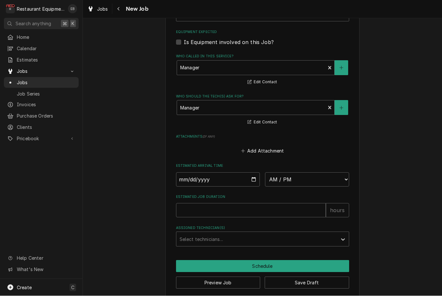
scroll to position [480, 0]
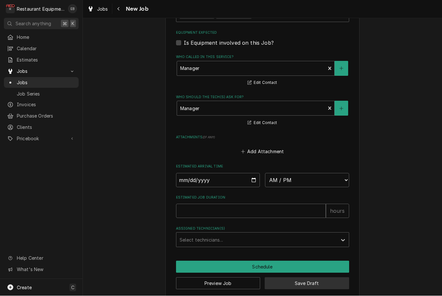
click at [317, 277] on button "Save Draft" at bounding box center [307, 283] width 84 height 12
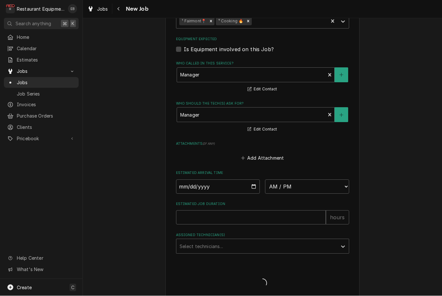
scroll to position [261, 0]
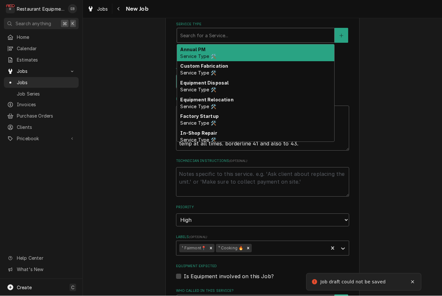
click at [267, 33] on div "Service Type" at bounding box center [255, 36] width 151 height 12
type textarea "x"
type input "b"
type textarea "x"
type input "br"
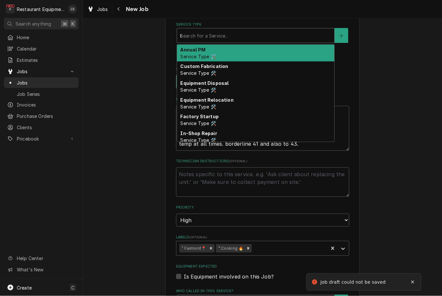
type textarea "x"
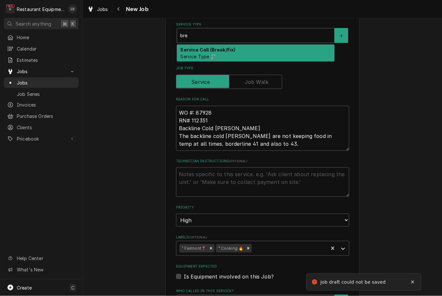
click at [257, 47] on div "Service Call (Break/Fix) Service Type 🛠️" at bounding box center [255, 53] width 157 height 17
type input "bre"
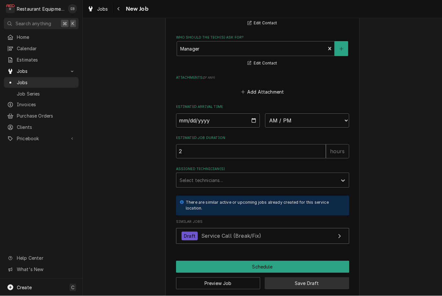
click at [309, 280] on button "Save Draft" at bounding box center [307, 283] width 84 height 12
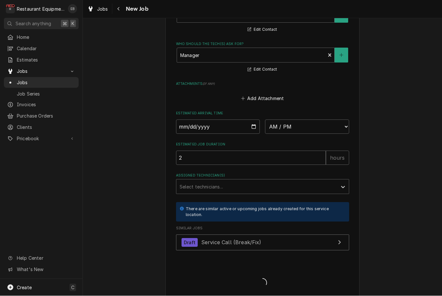
type textarea "x"
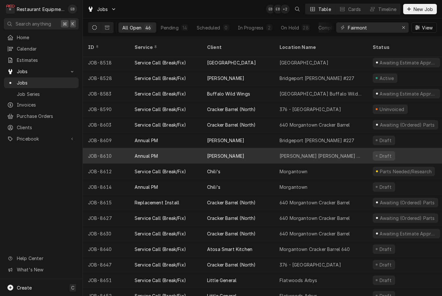
scroll to position [468, 0]
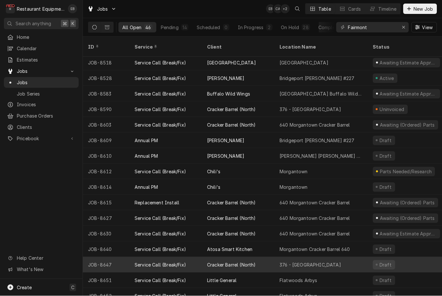
click at [408, 257] on div "Draft" at bounding box center [407, 265] width 78 height 16
click at [326, 257] on div "376 - [GEOGRAPHIC_DATA]" at bounding box center [320, 265] width 93 height 16
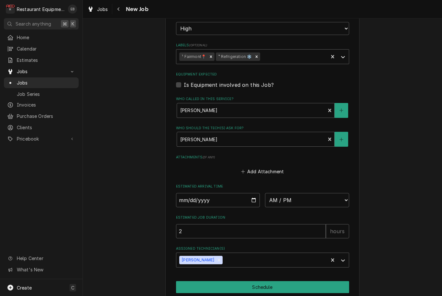
scroll to position [440, 0]
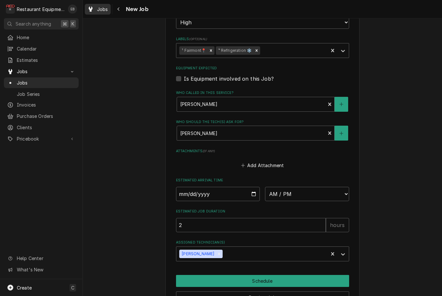
click at [99, 10] on span "Jobs" at bounding box center [102, 9] width 11 height 7
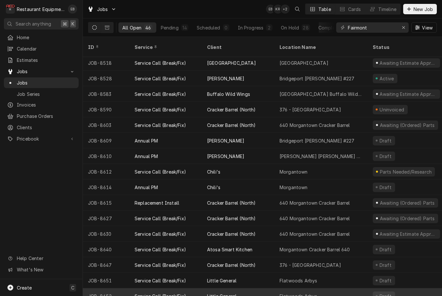
scroll to position [468, 0]
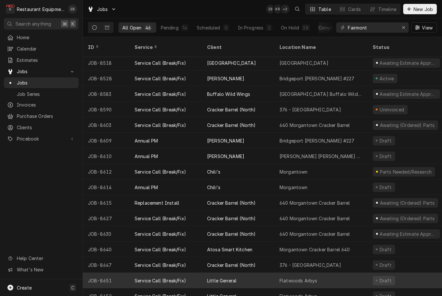
click at [349, 276] on div "Flatwoods Arbys" at bounding box center [320, 281] width 93 height 16
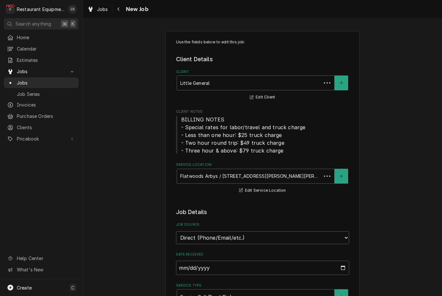
type textarea "x"
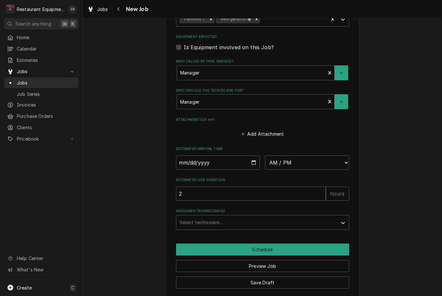
scroll to position [470, 0]
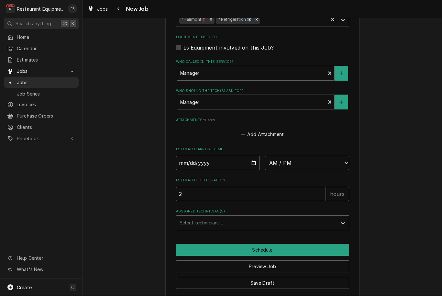
type input "[DATE]"
click at [232, 156] on input "[DATE]" at bounding box center [218, 163] width 84 height 14
type textarea "x"
select select "14:00:00"
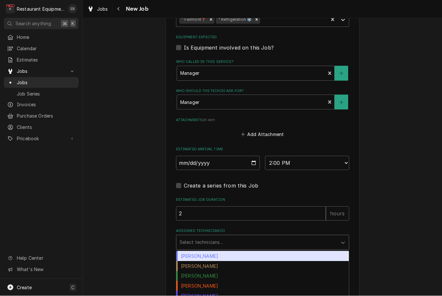
click at [217, 239] on div "Select technicians..." at bounding box center [257, 242] width 154 height 7
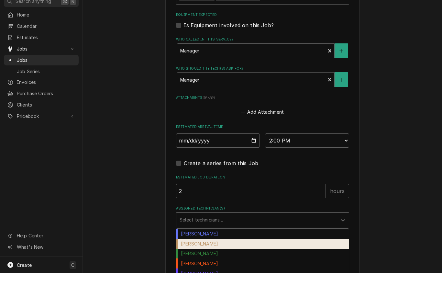
scroll to position [0, 0]
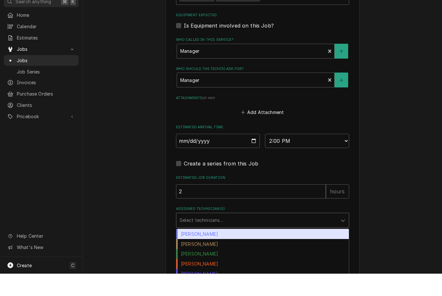
click at [208, 251] on div "Bryan Sanders" at bounding box center [262, 256] width 173 height 10
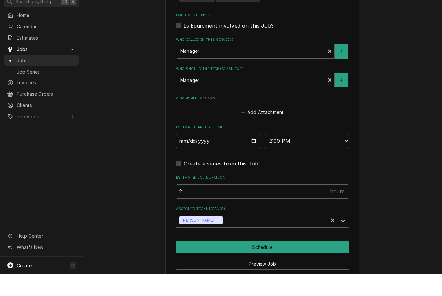
scroll to position [0, 0]
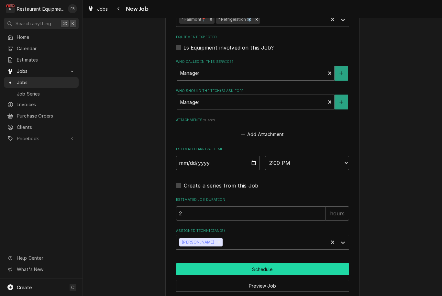
click at [285, 263] on button "Schedule" at bounding box center [262, 269] width 173 height 12
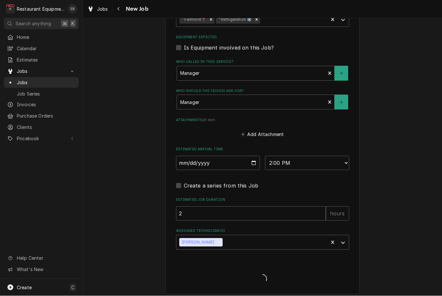
scroll to position [466, 0]
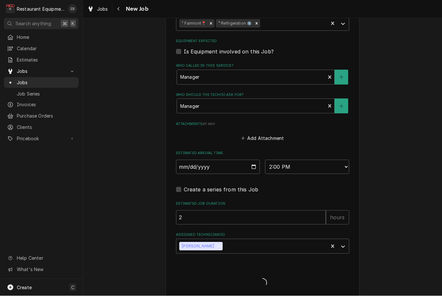
type textarea "x"
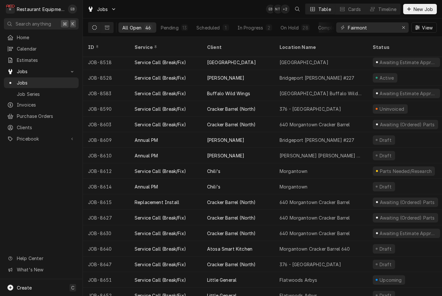
scroll to position [468, 0]
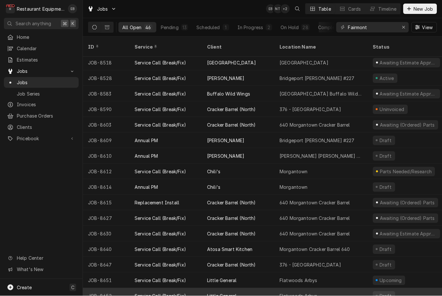
click at [287, 291] on div "Flatwoods Arbys" at bounding box center [320, 296] width 93 height 16
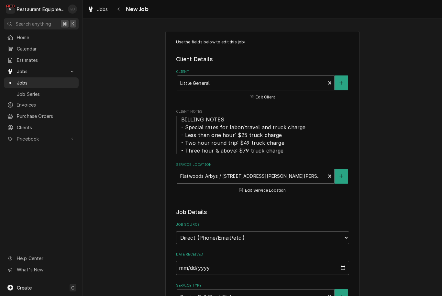
type textarea "x"
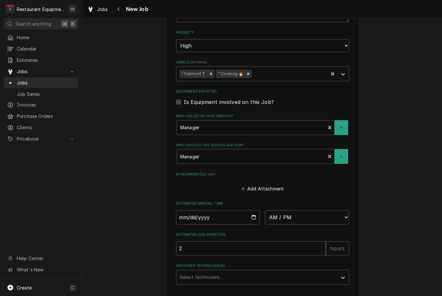
scroll to position [457, 0]
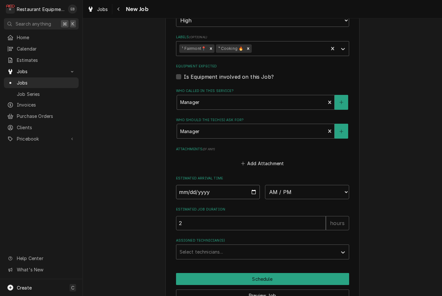
type input "[DATE]"
click at [226, 185] on input "[DATE]" at bounding box center [218, 192] width 84 height 14
type textarea "x"
select select "14:30:00"
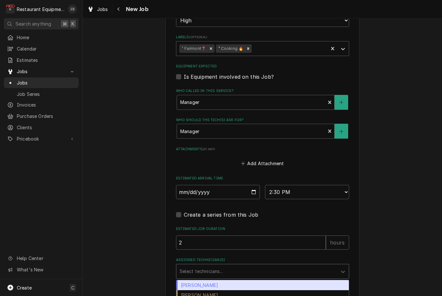
click at [236, 264] on div "Bryan Sanders, 1 of 17. 17 results available. Use Up and Down to choose options…" at bounding box center [262, 271] width 173 height 15
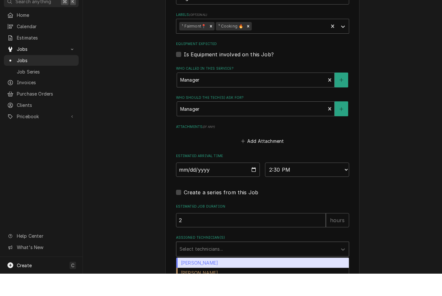
click at [204, 280] on div "Bryan Sanders" at bounding box center [262, 285] width 173 height 10
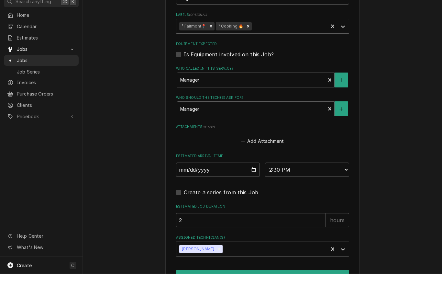
scroll to position [0, 0]
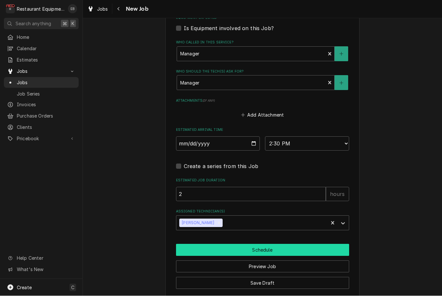
click at [297, 244] on button "Schedule" at bounding box center [262, 250] width 173 height 12
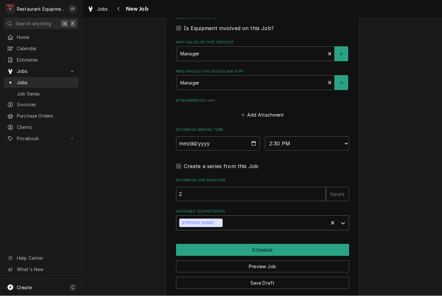
scroll to position [482, 0]
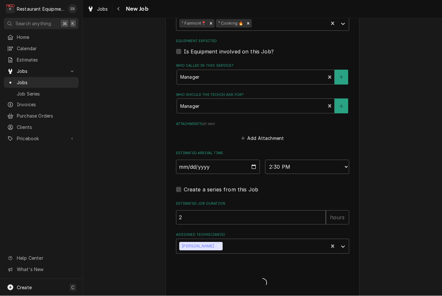
type textarea "x"
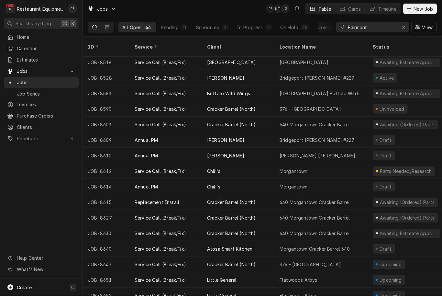
scroll to position [468, 0]
